Goal: Information Seeking & Learning: Learn about a topic

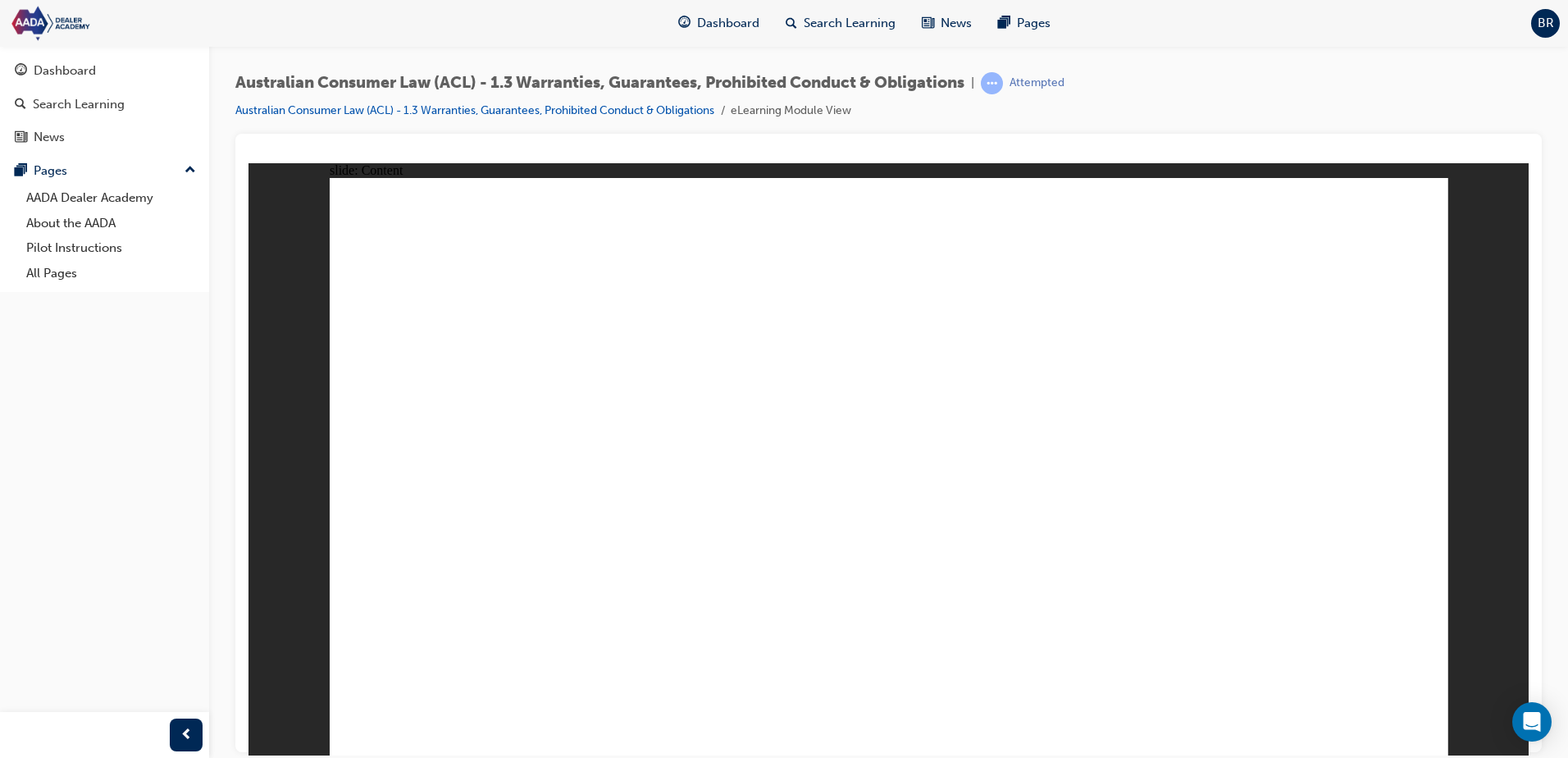
drag, startPoint x: 1386, startPoint y: 696, endPoint x: 1395, endPoint y: 711, distance: 17.5
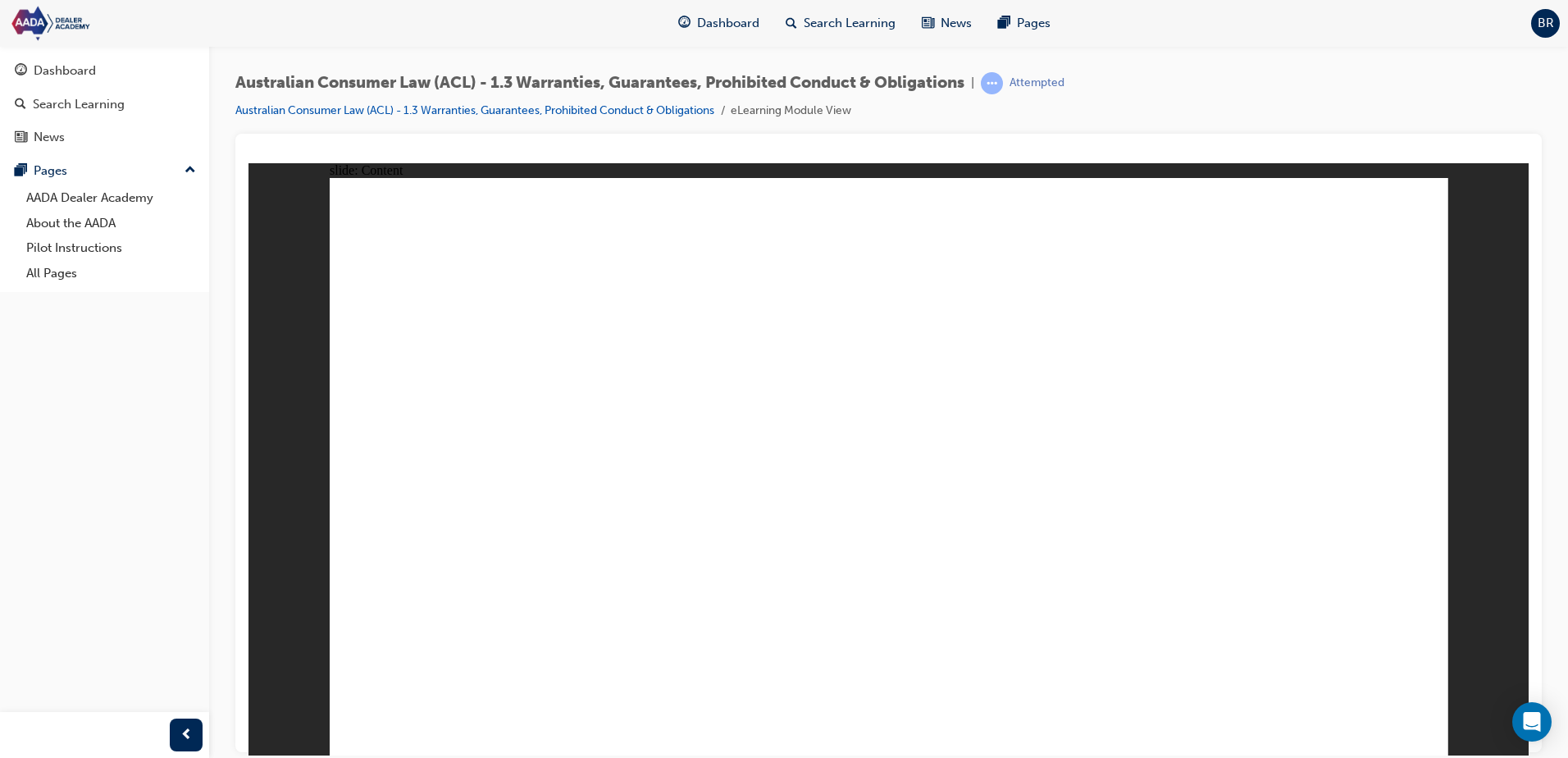
drag, startPoint x: 1440, startPoint y: 665, endPoint x: 1431, endPoint y: 681, distance: 18.4
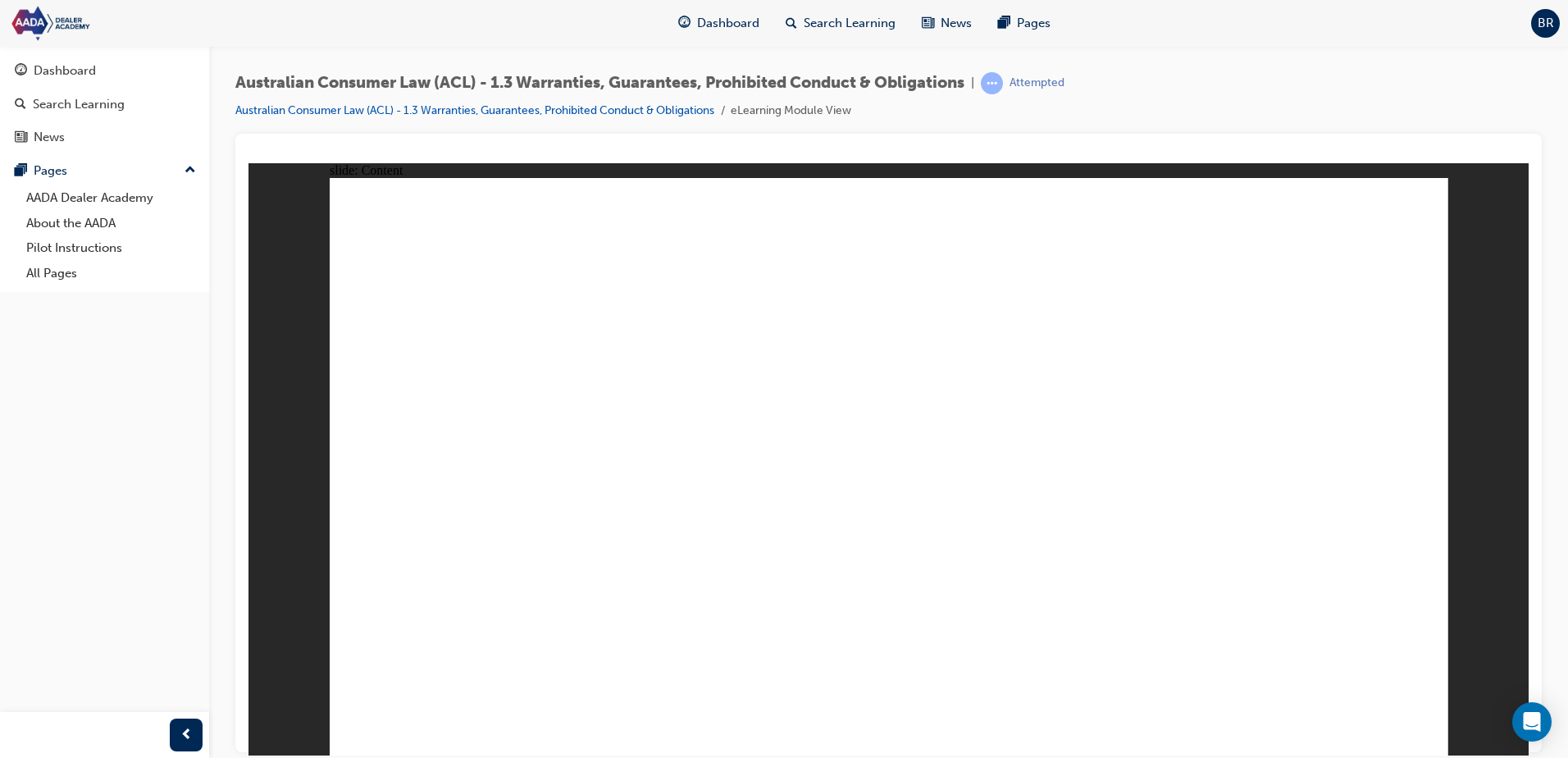
drag, startPoint x: 708, startPoint y: 356, endPoint x: 726, endPoint y: 357, distance: 18.0
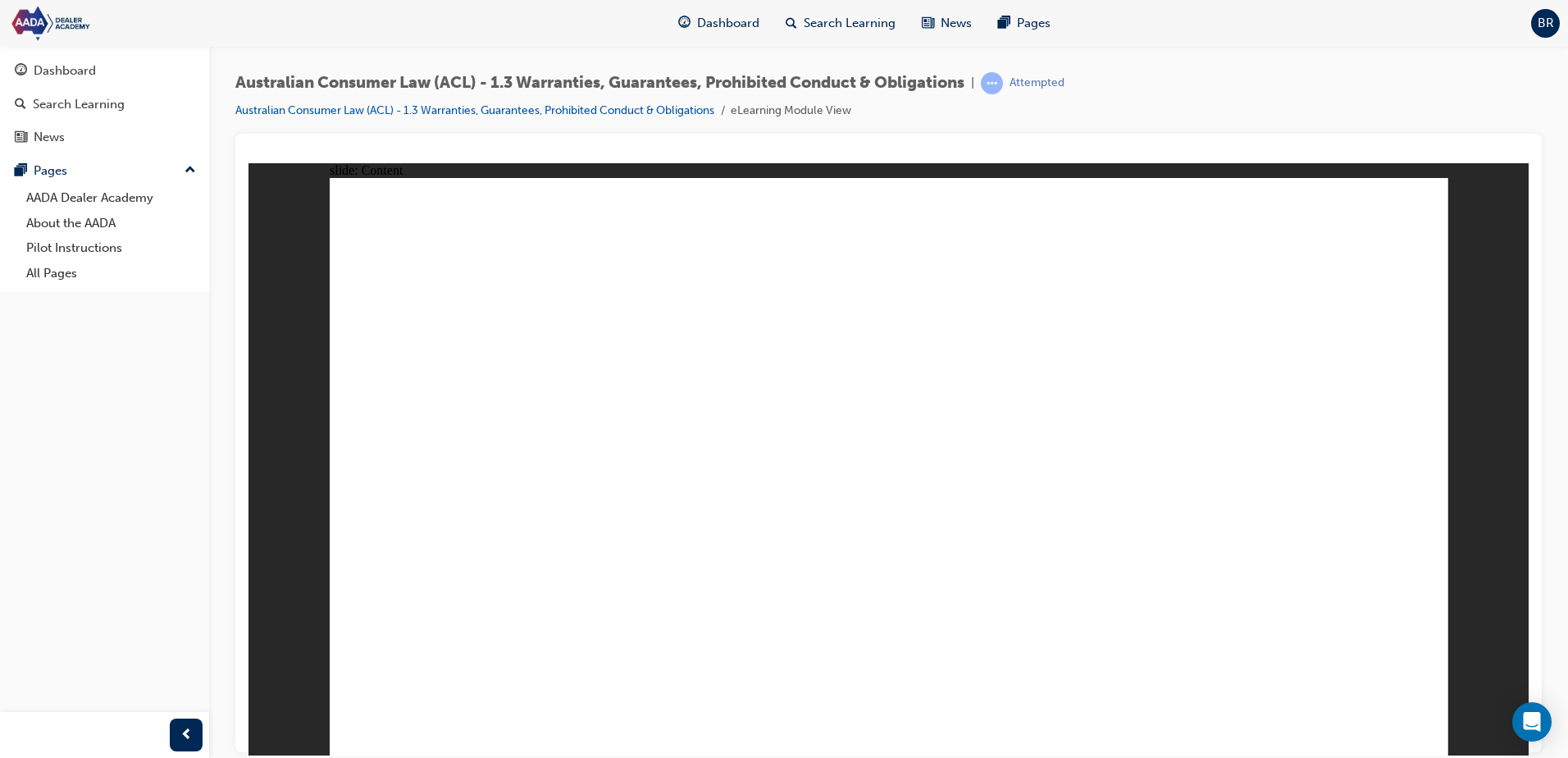
drag, startPoint x: 1286, startPoint y: 511, endPoint x: 1154, endPoint y: 475, distance: 136.8
drag, startPoint x: 959, startPoint y: 459, endPoint x: 917, endPoint y: 459, distance: 42.0
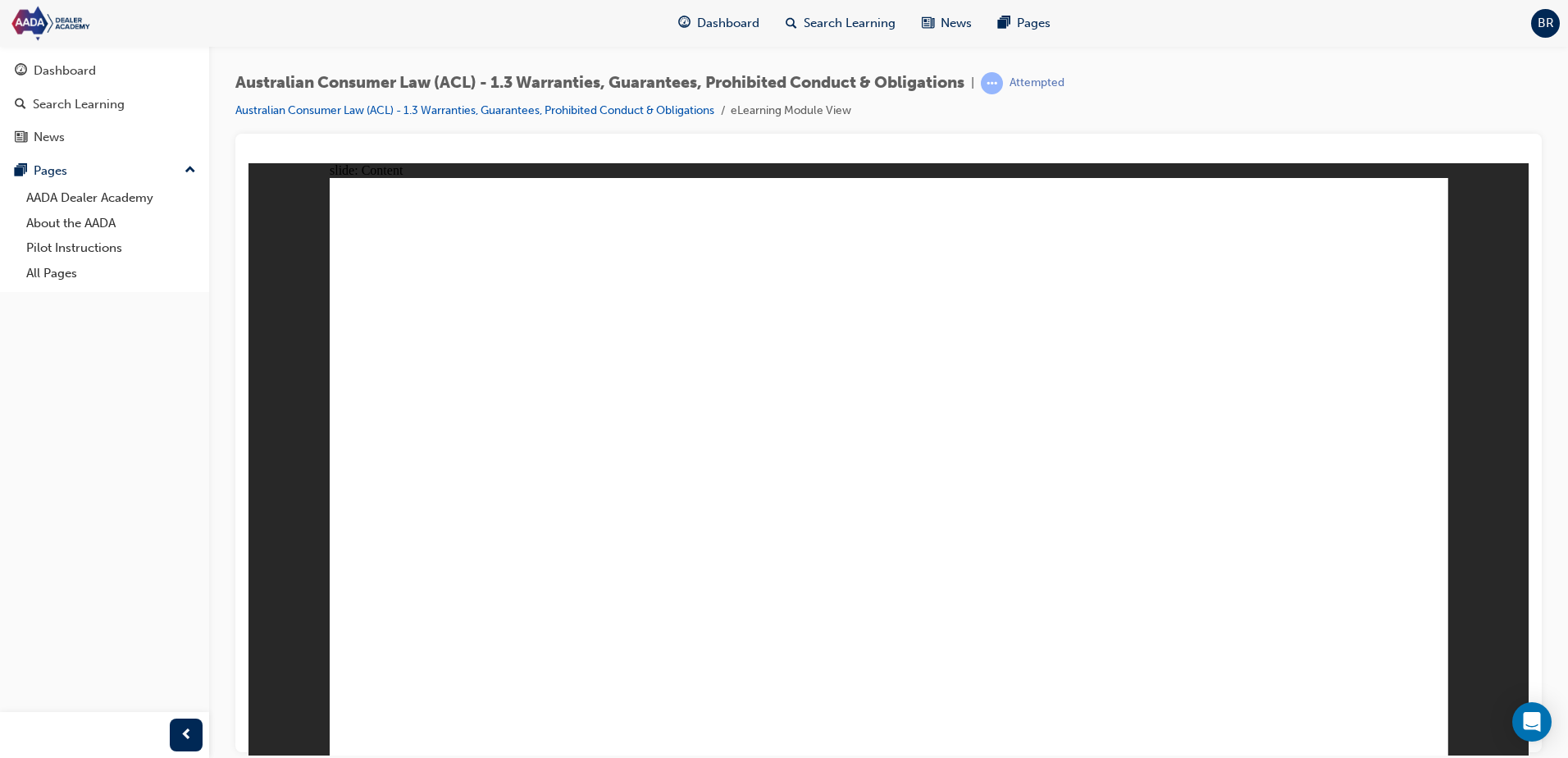
drag, startPoint x: 623, startPoint y: 410, endPoint x: 492, endPoint y: 363, distance: 139.2
drag, startPoint x: 816, startPoint y: 338, endPoint x: 816, endPoint y: 360, distance: 22.0
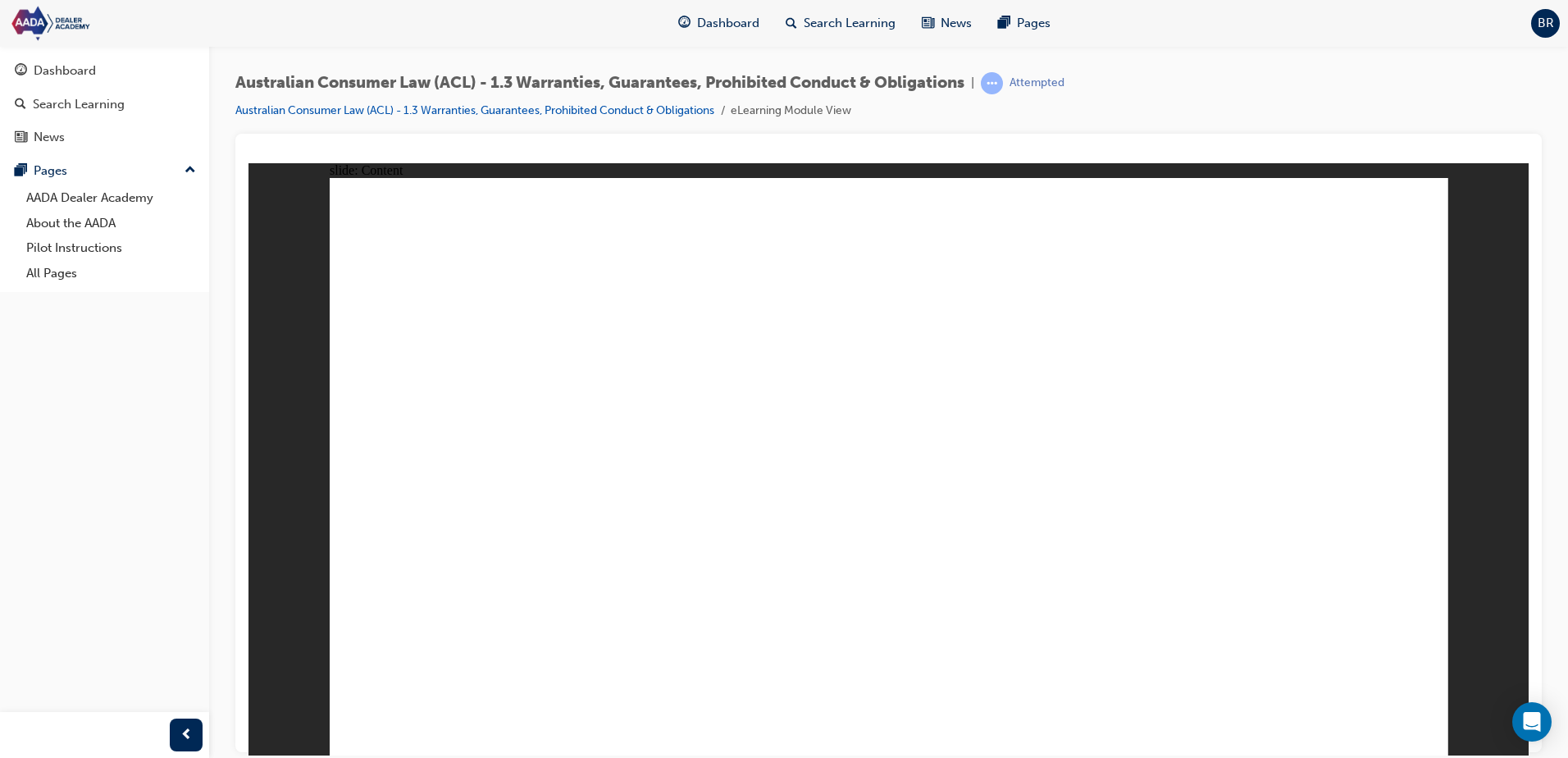
drag, startPoint x: 1025, startPoint y: 352, endPoint x: 890, endPoint y: 388, distance: 139.7
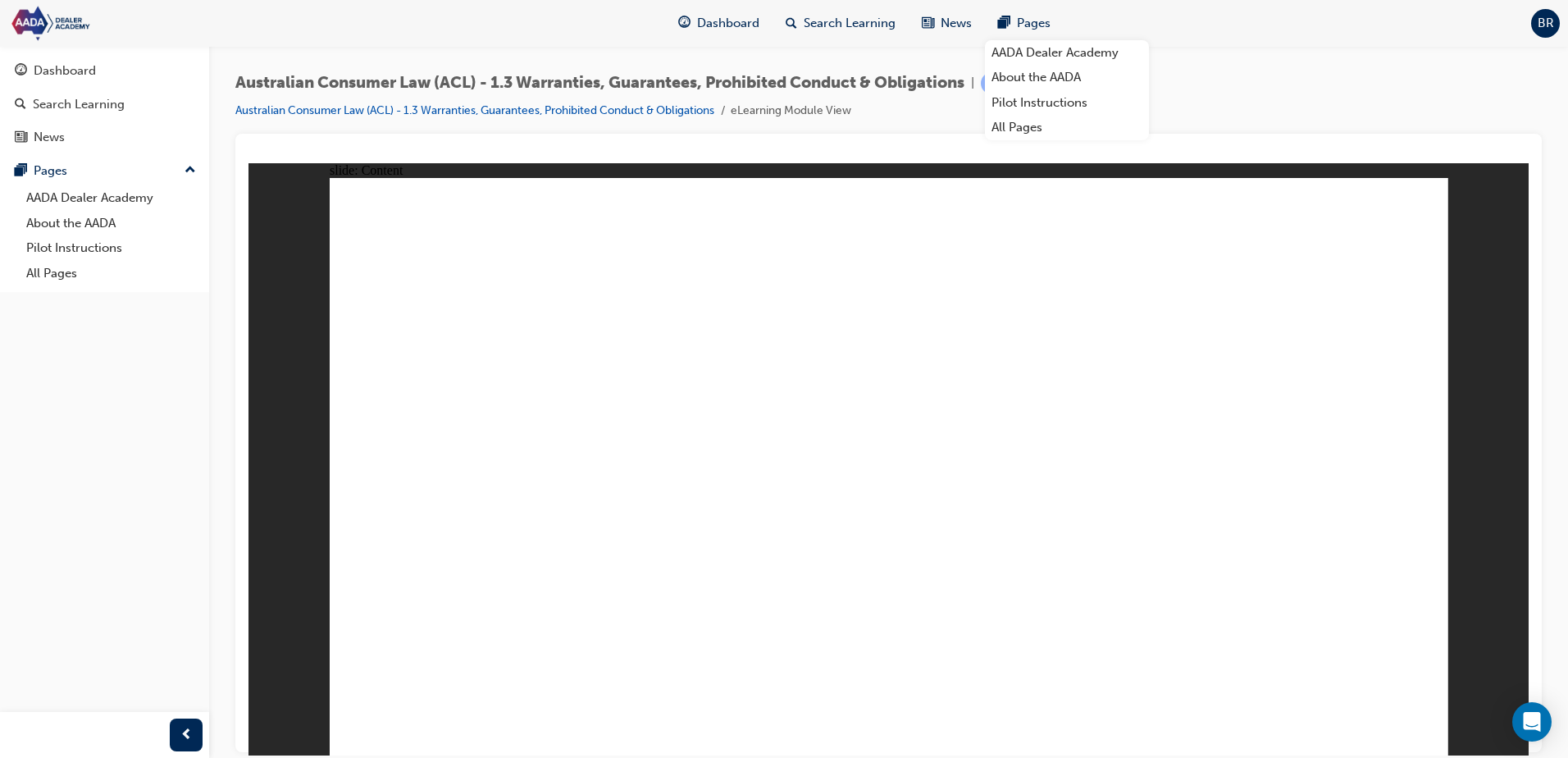
drag, startPoint x: 446, startPoint y: 471, endPoint x: 506, endPoint y: 494, distance: 64.3
drag, startPoint x: 866, startPoint y: 430, endPoint x: 601, endPoint y: 358, distance: 274.6
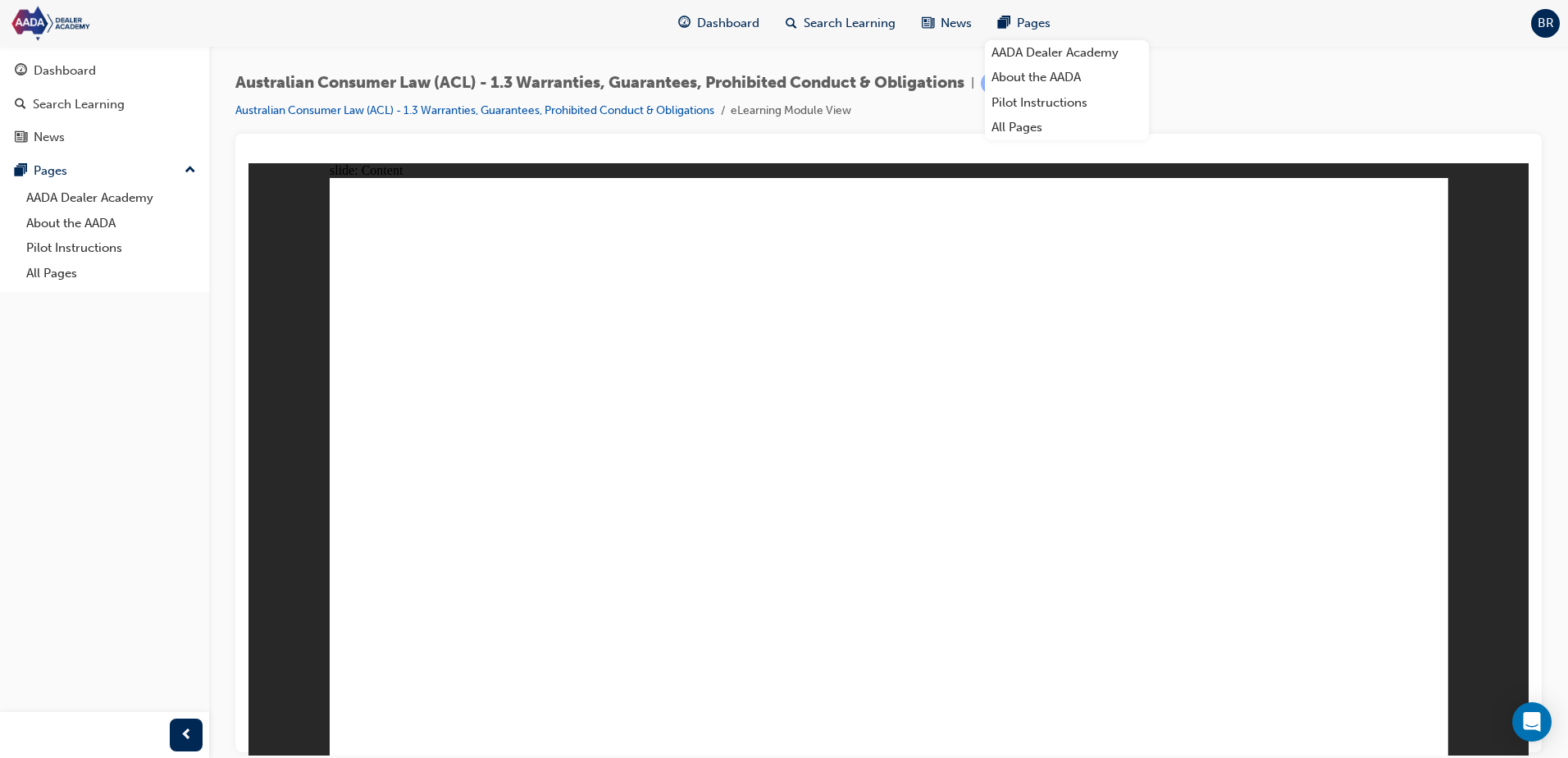
click at [1475, 716] on div "slide: Content Use simple, honest language and avoid jargon or “tech speak.” Re…" at bounding box center [889, 458] width 1280 height 592
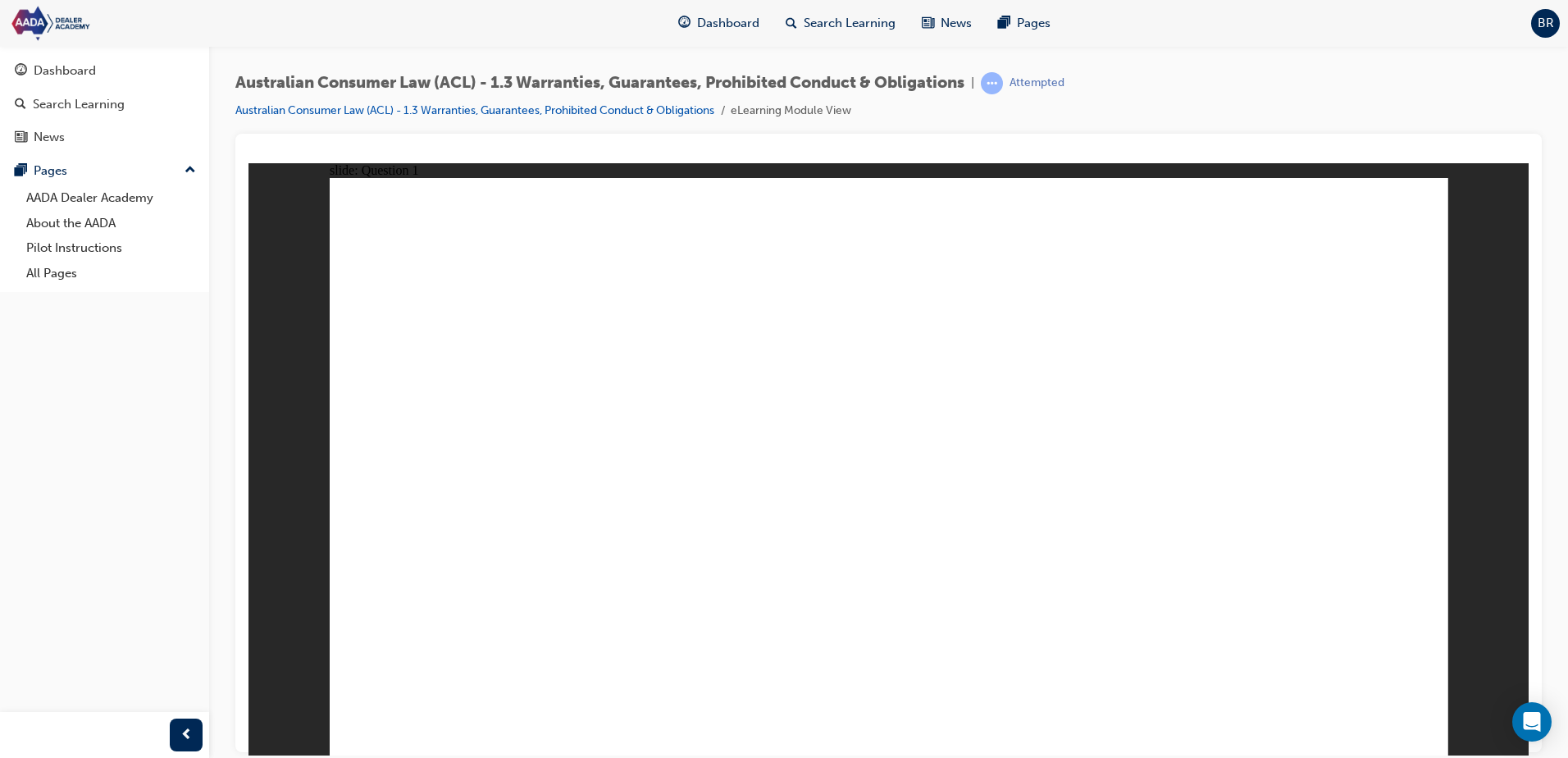
click at [780, 511] on button "OK" at bounding box center [766, 502] width 29 height 17
drag, startPoint x: 898, startPoint y: 454, endPoint x: 853, endPoint y: 410, distance: 62.9
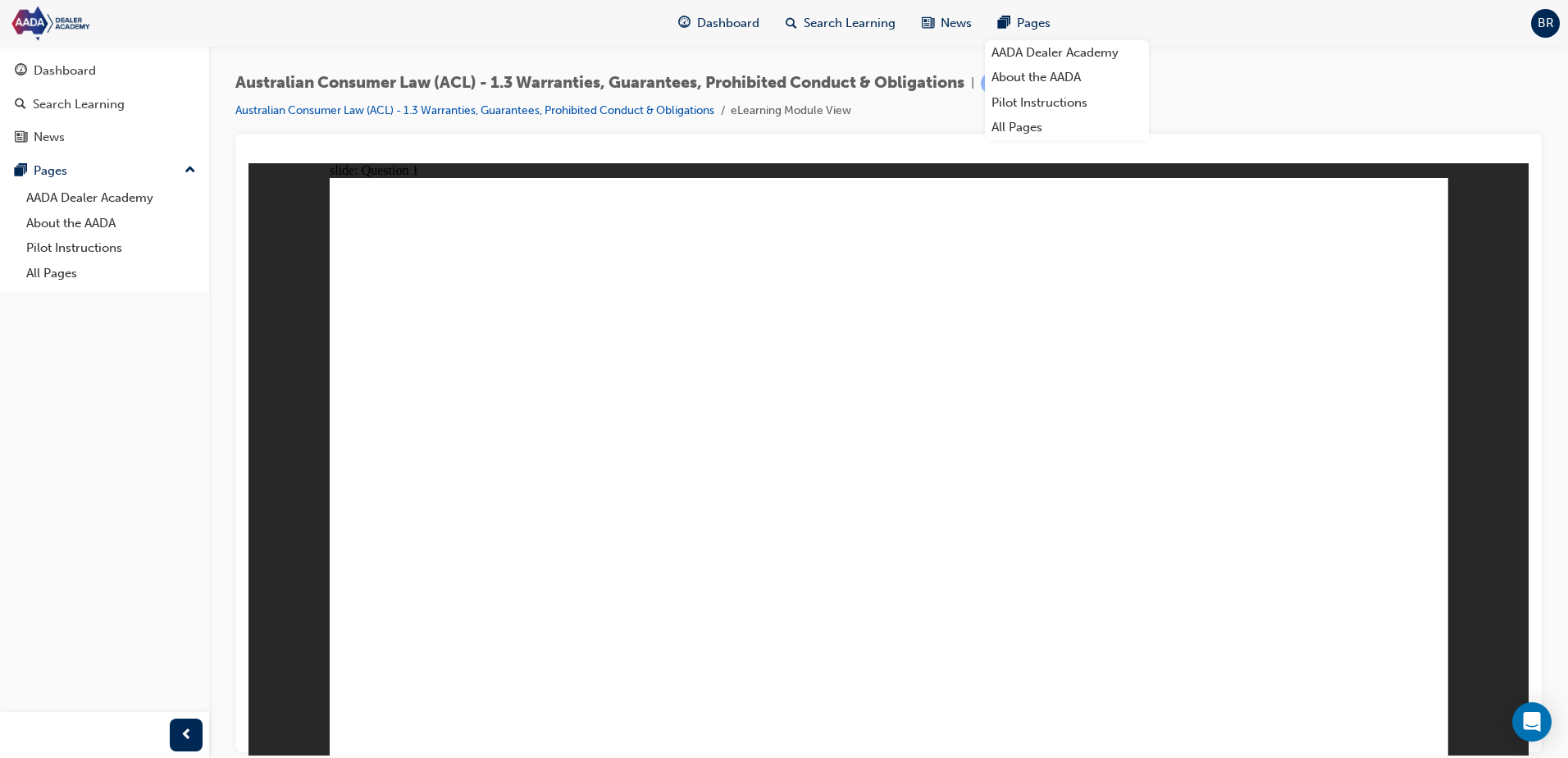
radio input "true"
radio input "false"
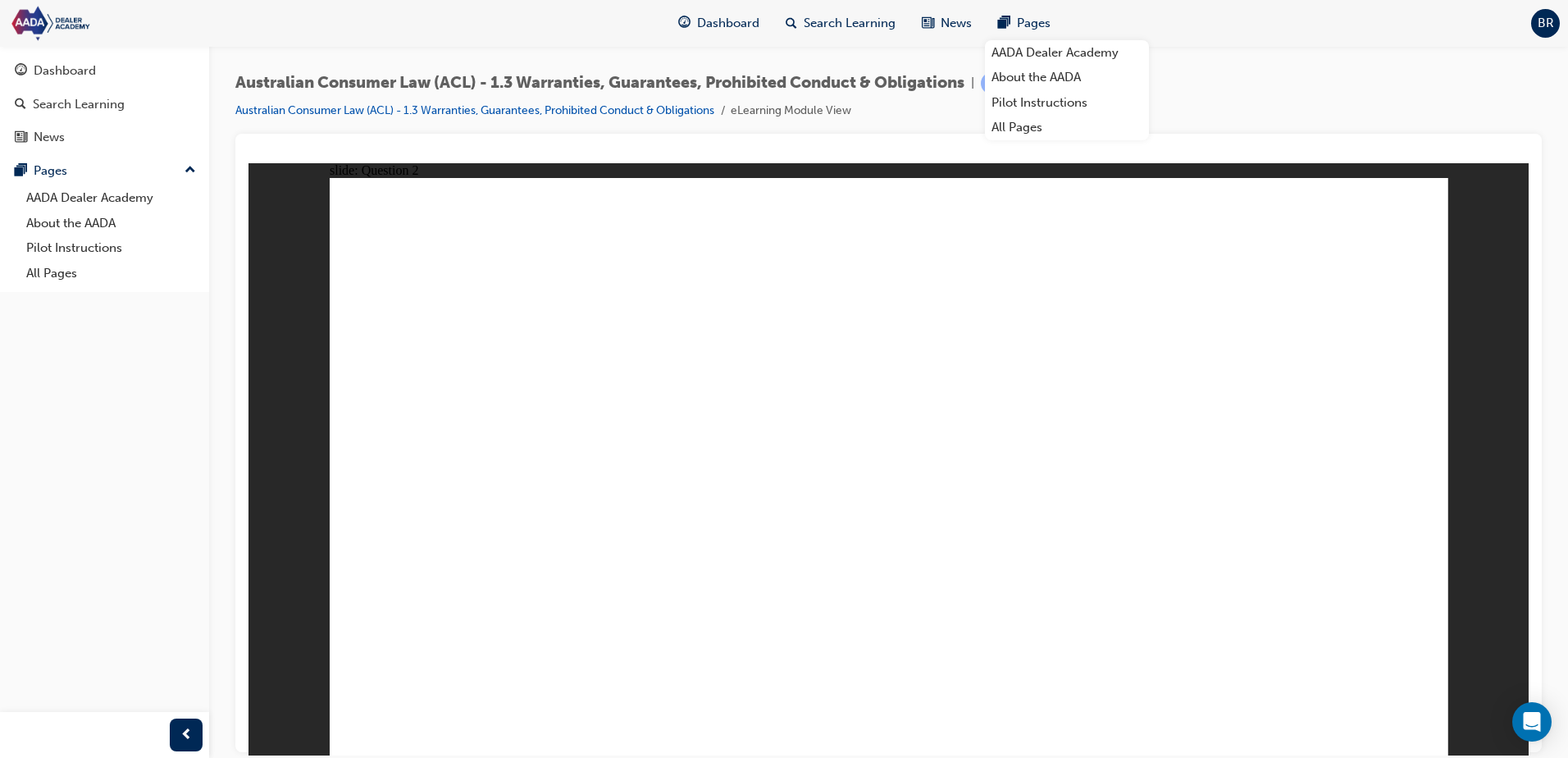
radio input "false"
radio input "true"
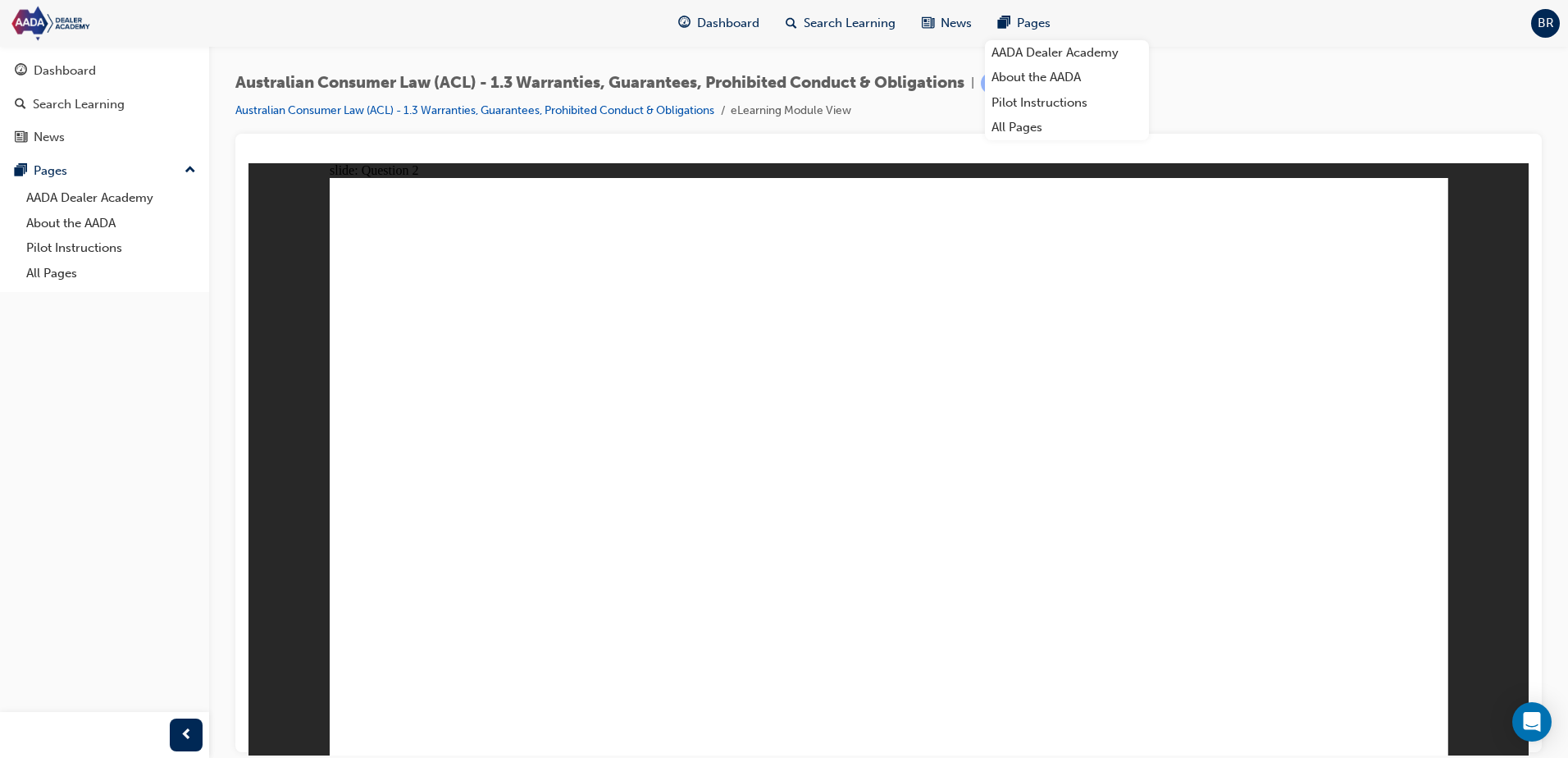
radio input "true"
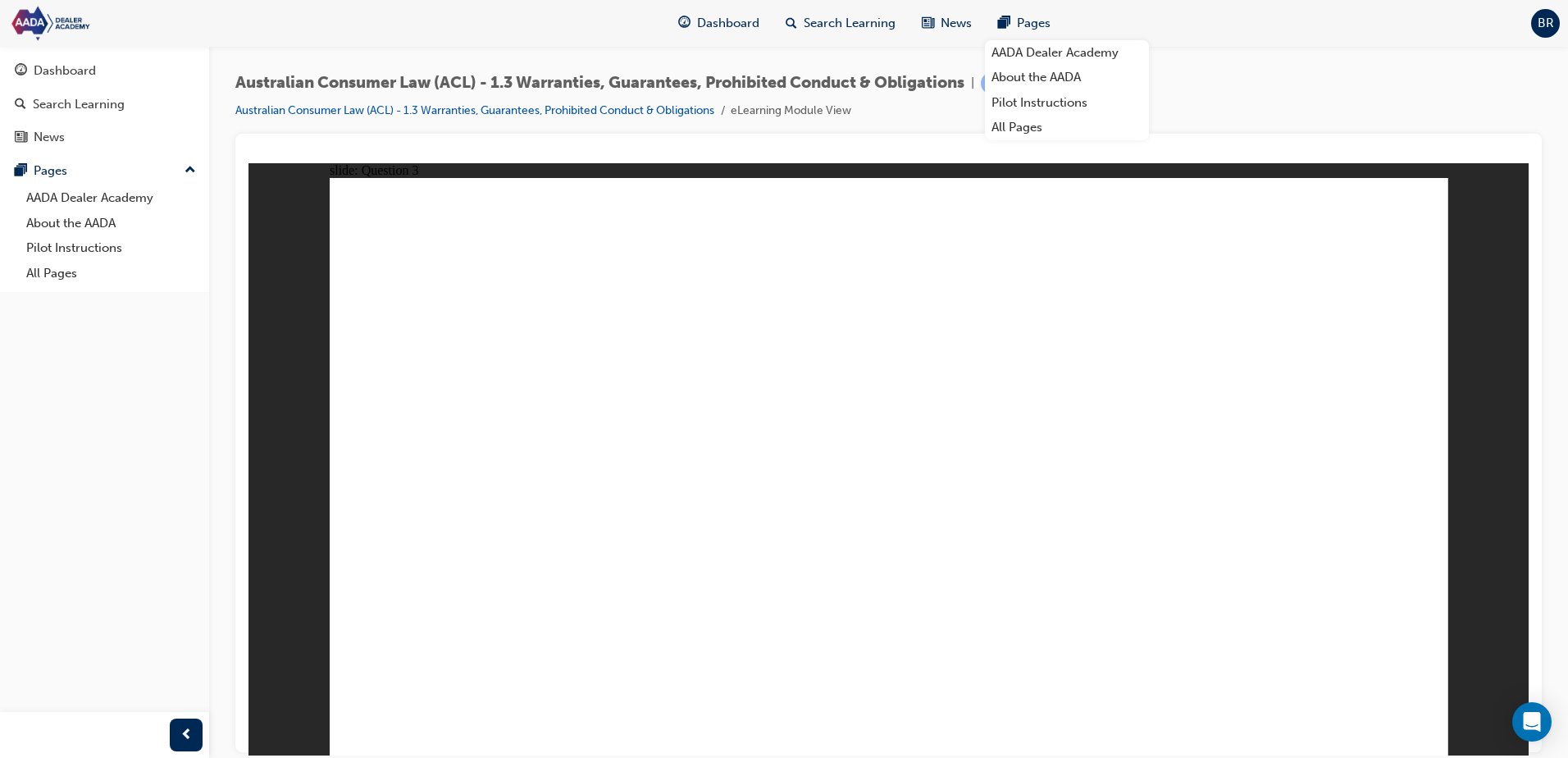
radio input "true"
drag, startPoint x: 937, startPoint y: 545, endPoint x: 926, endPoint y: 541, distance: 11.7
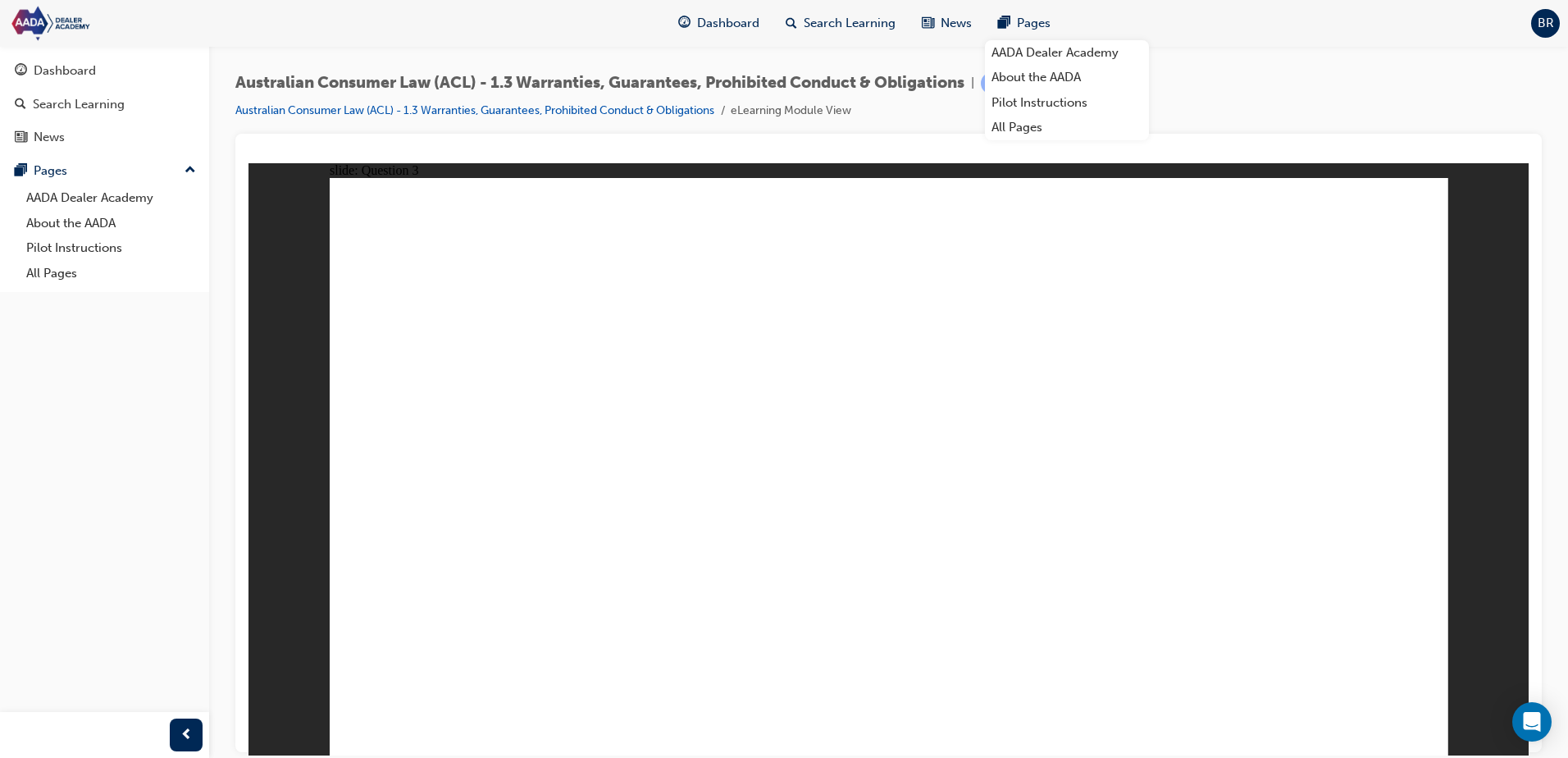
click at [780, 510] on button "OK" at bounding box center [766, 502] width 29 height 17
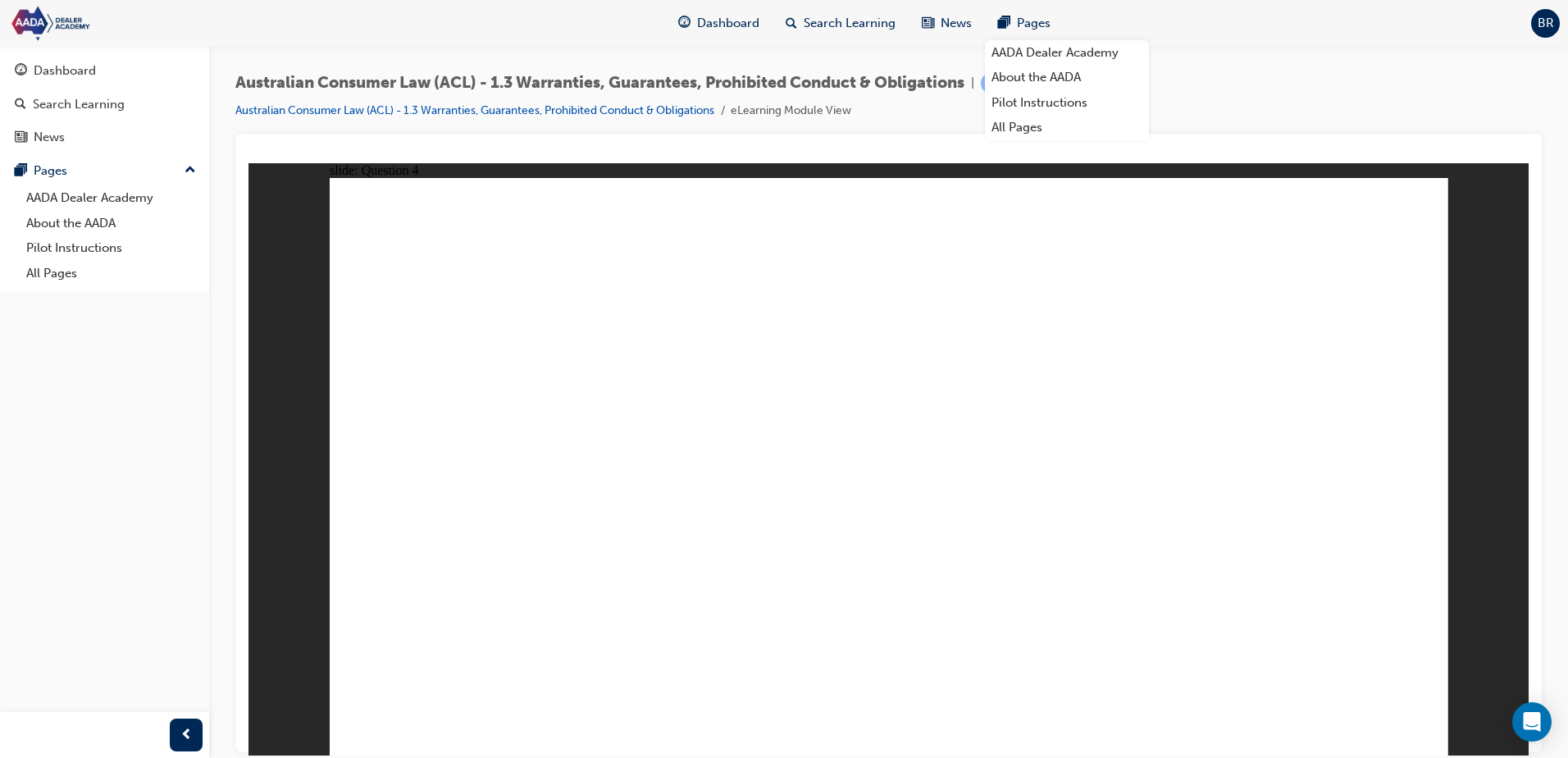
radio input "true"
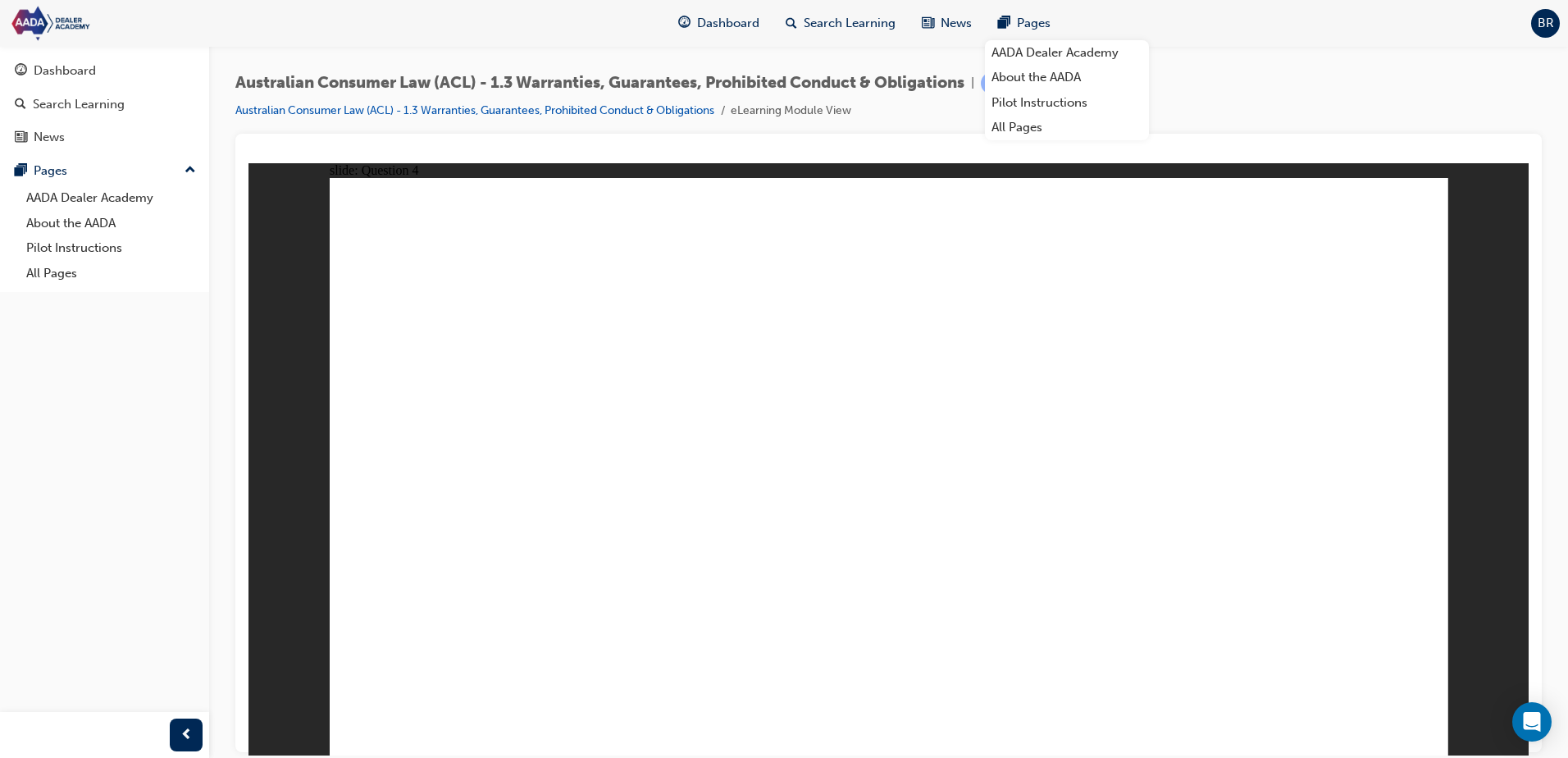
radio input "true"
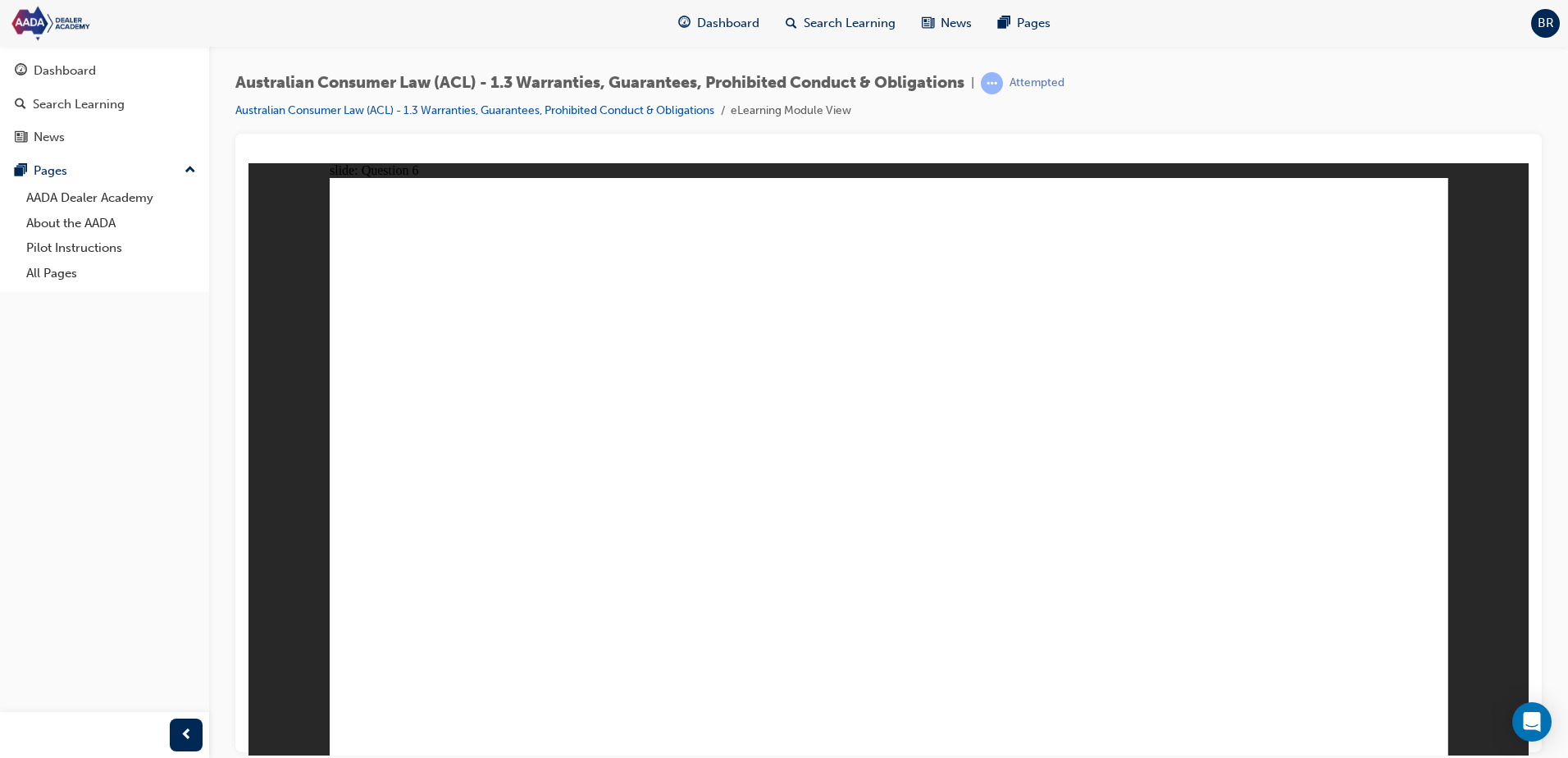
drag, startPoint x: 883, startPoint y: 520, endPoint x: 947, endPoint y: 529, distance: 64.6
click at [780, 511] on button "OK" at bounding box center [766, 502] width 29 height 17
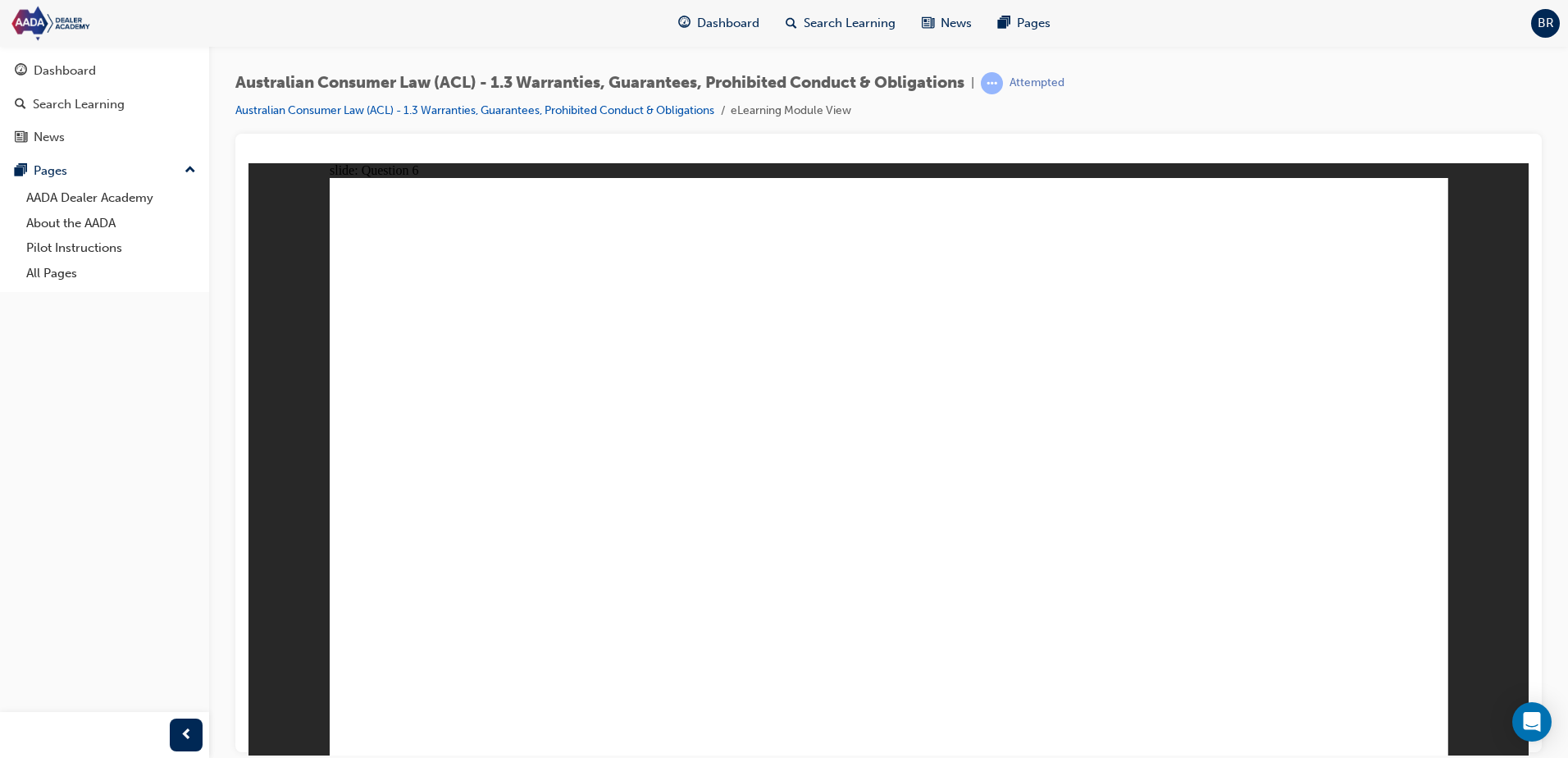
radio input "true"
drag, startPoint x: 838, startPoint y: 569, endPoint x: 846, endPoint y: 569, distance: 8.0
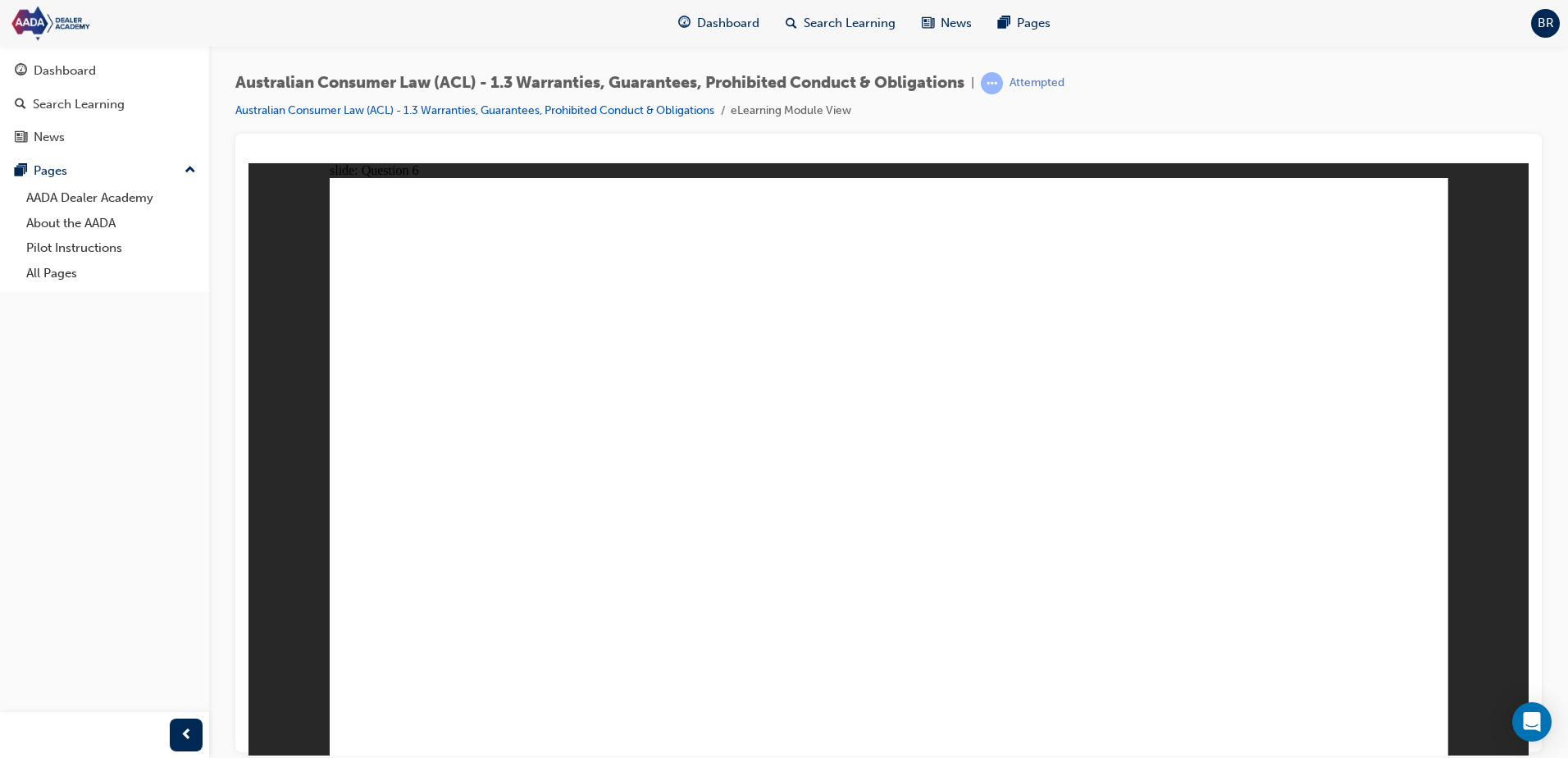
radio input "false"
radio input "true"
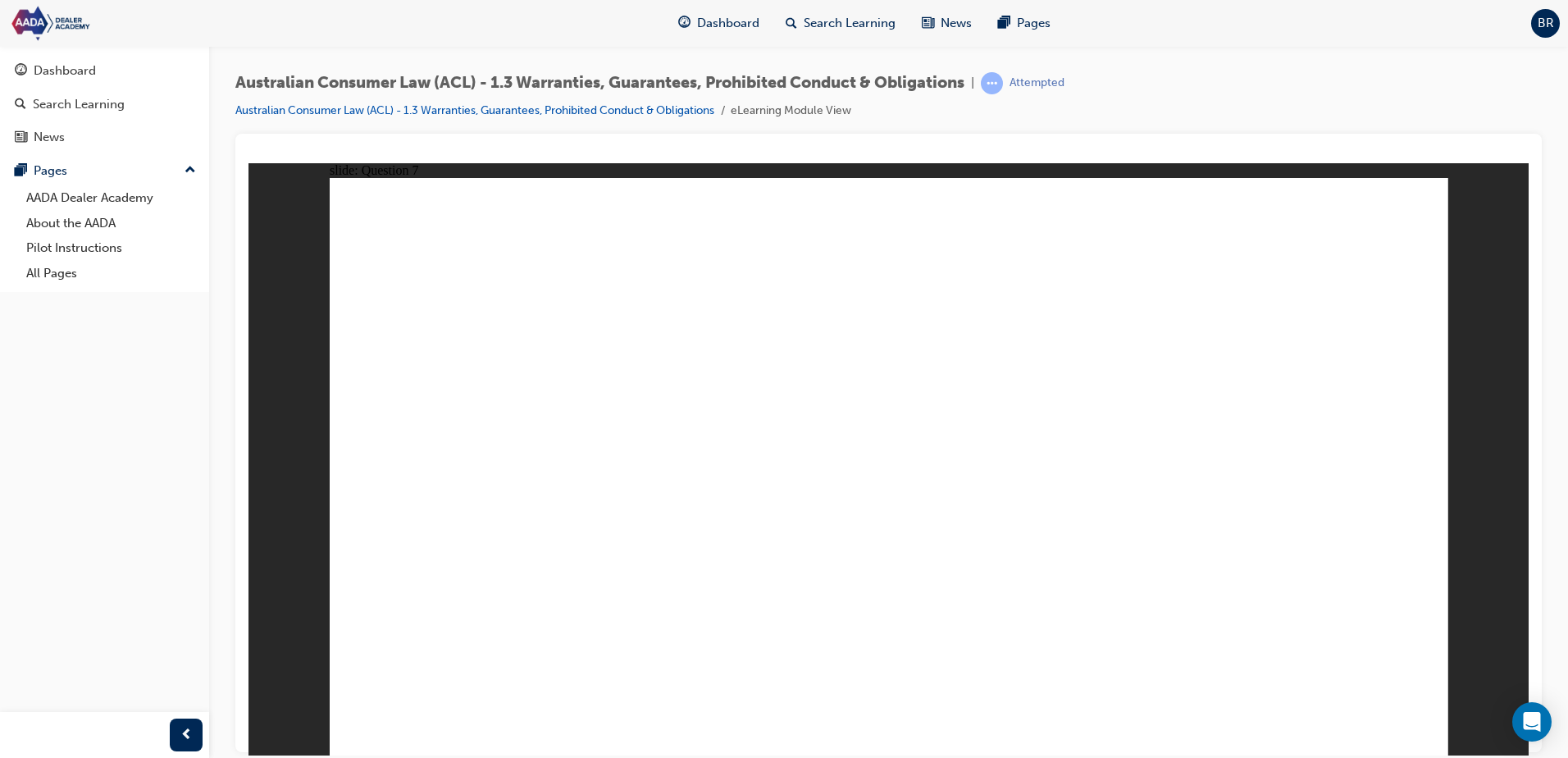
radio input "true"
